Goal: Check status: Check status

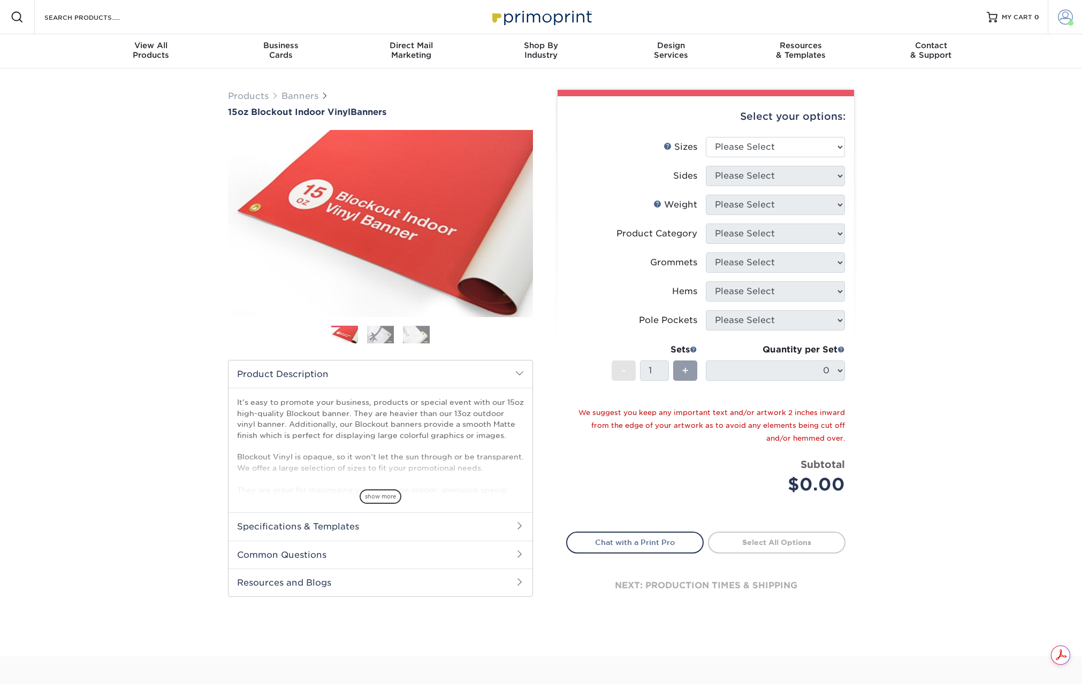
click at [1058, 14] on span at bounding box center [1065, 17] width 15 height 15
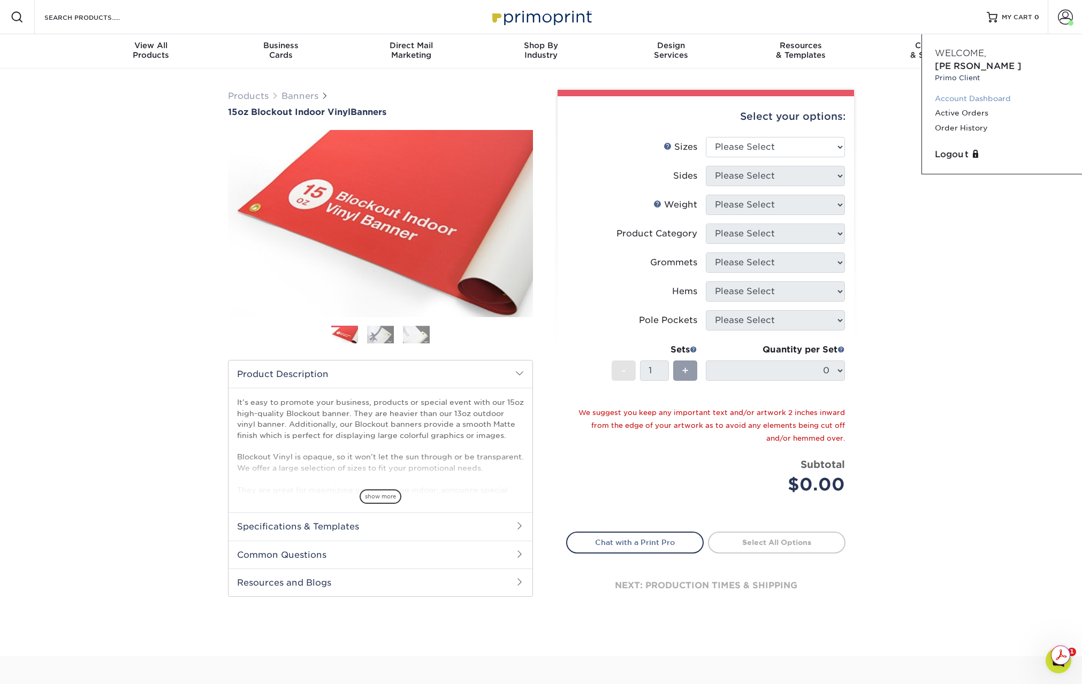
click at [971, 92] on link "Account Dashboard" at bounding box center [1002, 99] width 134 height 14
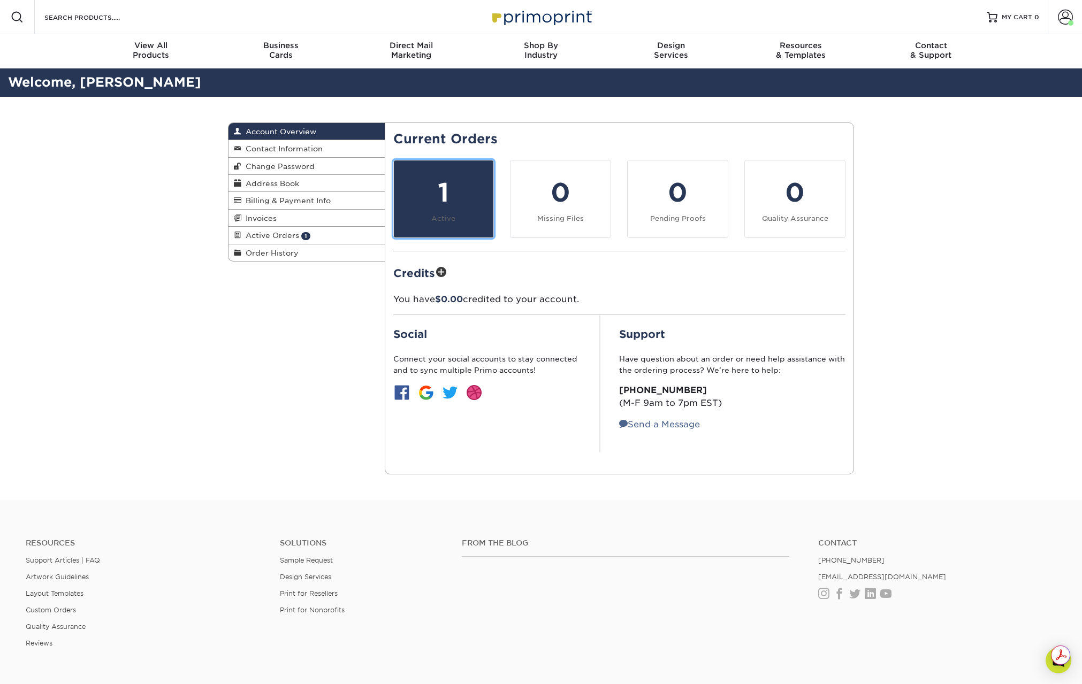
click at [430, 195] on div "1" at bounding box center [443, 192] width 87 height 39
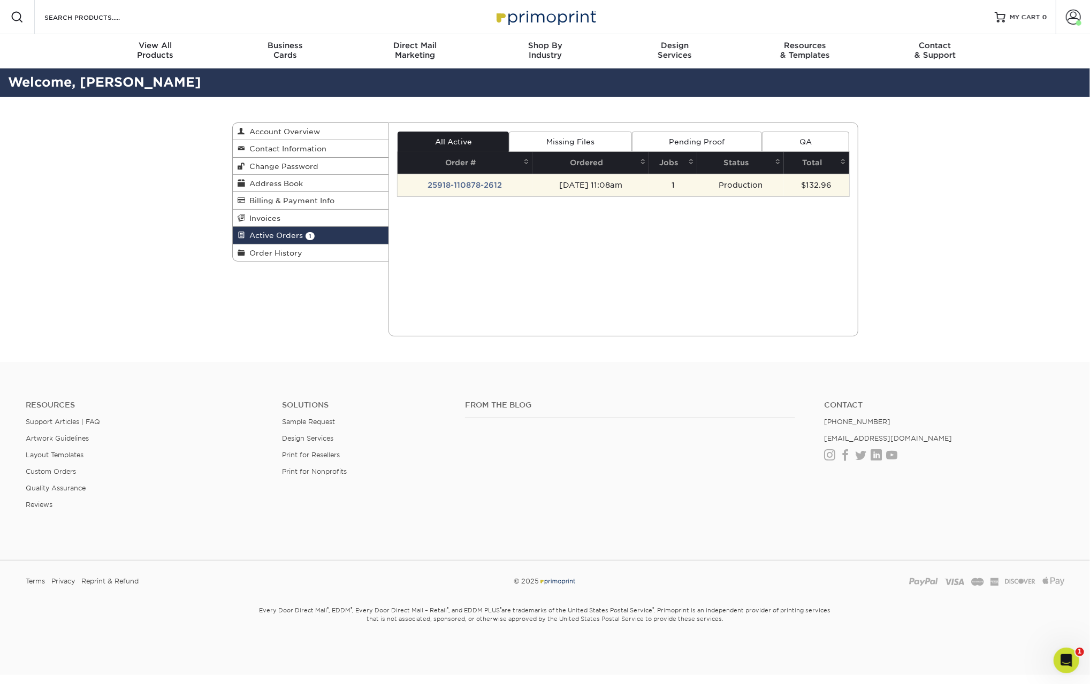
click at [463, 179] on td "25918-110878-2612" at bounding box center [465, 185] width 135 height 22
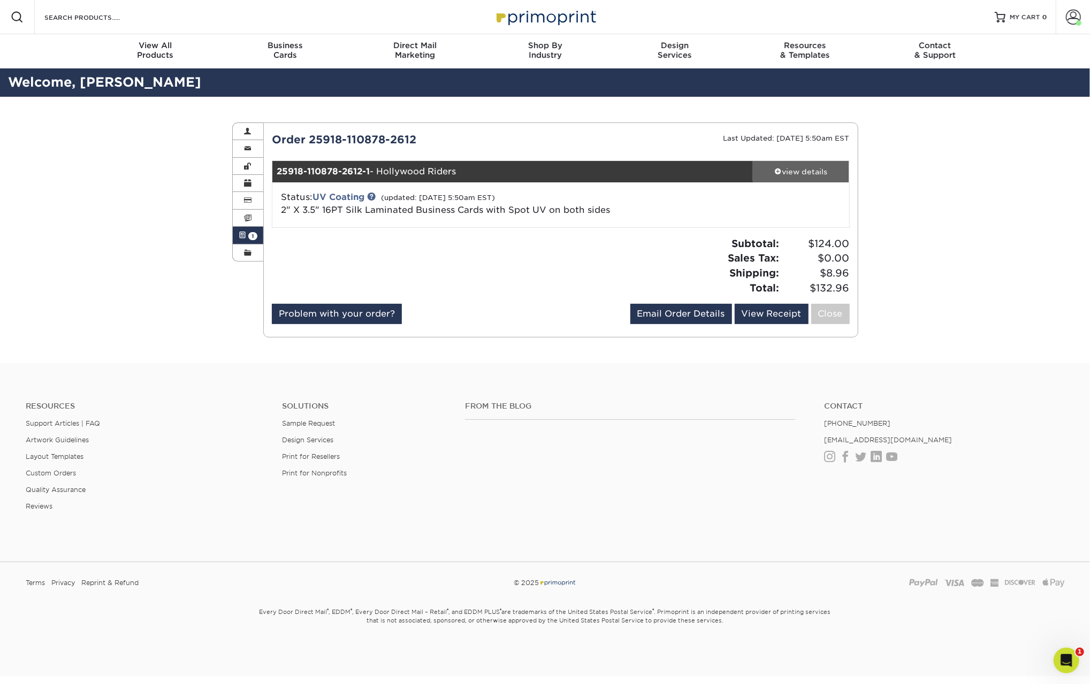
click at [798, 173] on div "view details" at bounding box center [801, 171] width 96 height 11
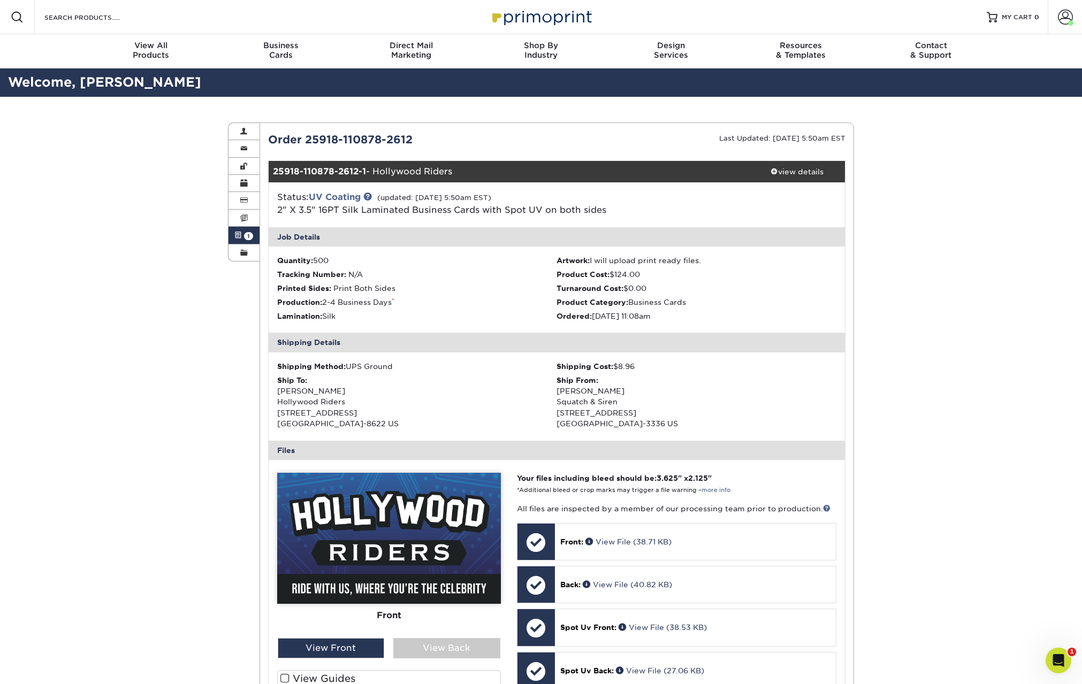
scroll to position [214, 0]
